Goal: Entertainment & Leisure: Consume media (video, audio)

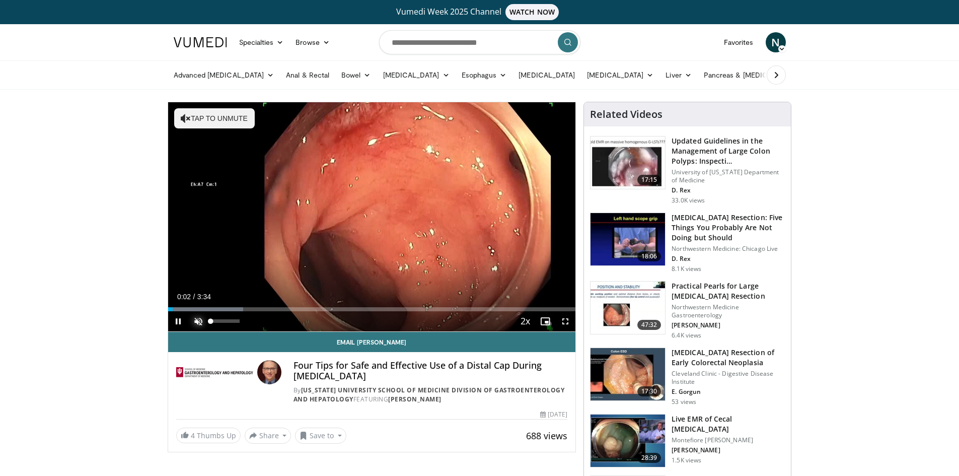
click at [199, 319] on span "Video Player" at bounding box center [198, 321] width 20 height 20
